Goal: Task Accomplishment & Management: Manage account settings

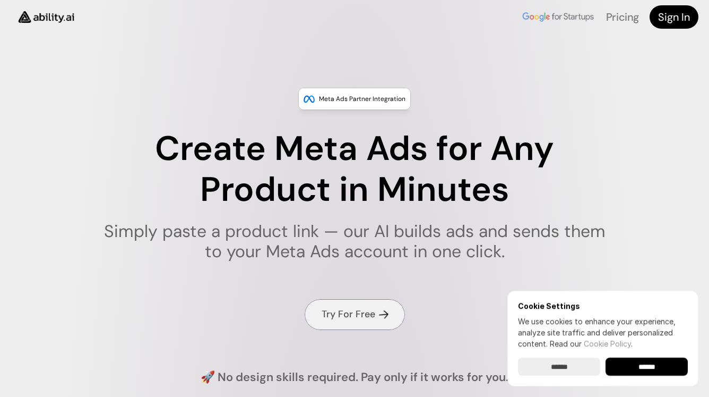
click at [379, 310] on link "Try For Free" at bounding box center [355, 314] width 100 height 30
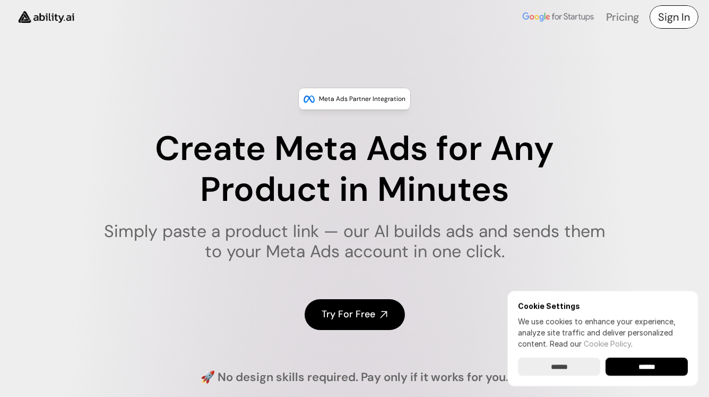
click at [669, 18] on h4 "Sign In" at bounding box center [674, 17] width 32 height 15
